Goal: Check status: Check status

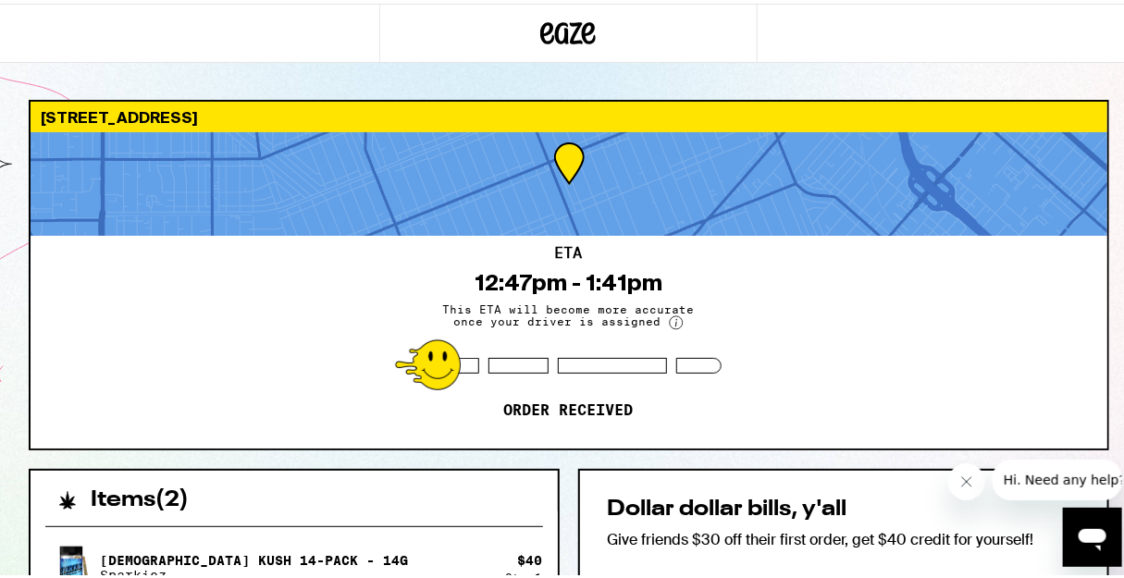
click at [723, 331] on div "ETA 12:47pm - 1:41pm This ETA will become more accurate once your driver is ass…" at bounding box center [569, 338] width 1077 height 213
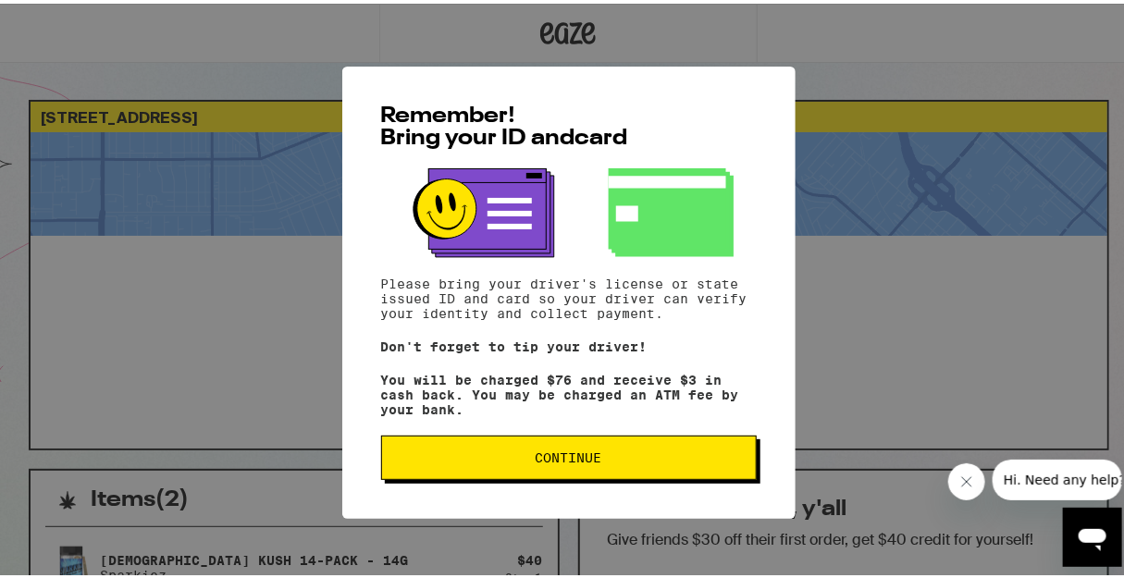
click at [490, 461] on span "Continue" at bounding box center [569, 454] width 344 height 13
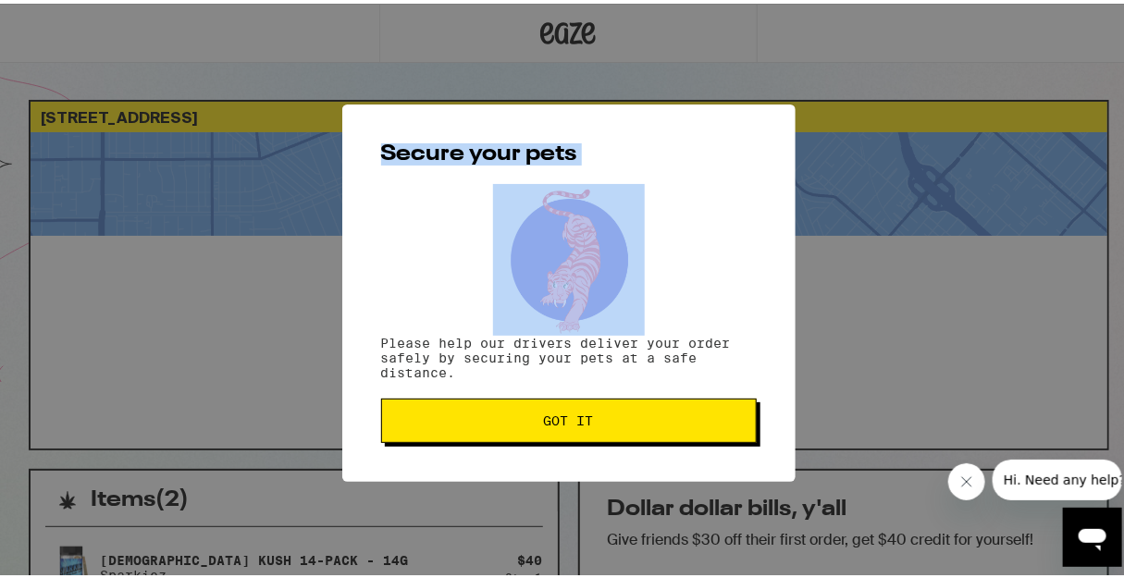
click at [490, 465] on div "Secure your pets Please help our drivers deliver your order safely by securing …" at bounding box center [568, 289] width 453 height 377
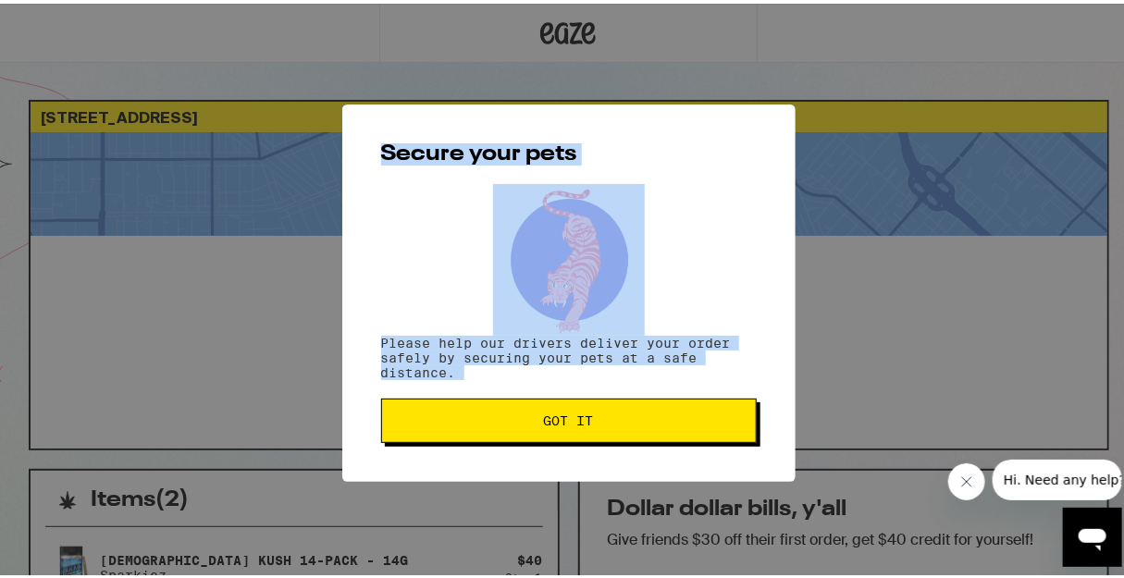
click at [490, 465] on div "Secure your pets Please help our drivers deliver your order safely by securing …" at bounding box center [568, 289] width 453 height 377
click at [463, 400] on button "Got it" at bounding box center [569, 417] width 376 height 44
